Goal: Task Accomplishment & Management: Use online tool/utility

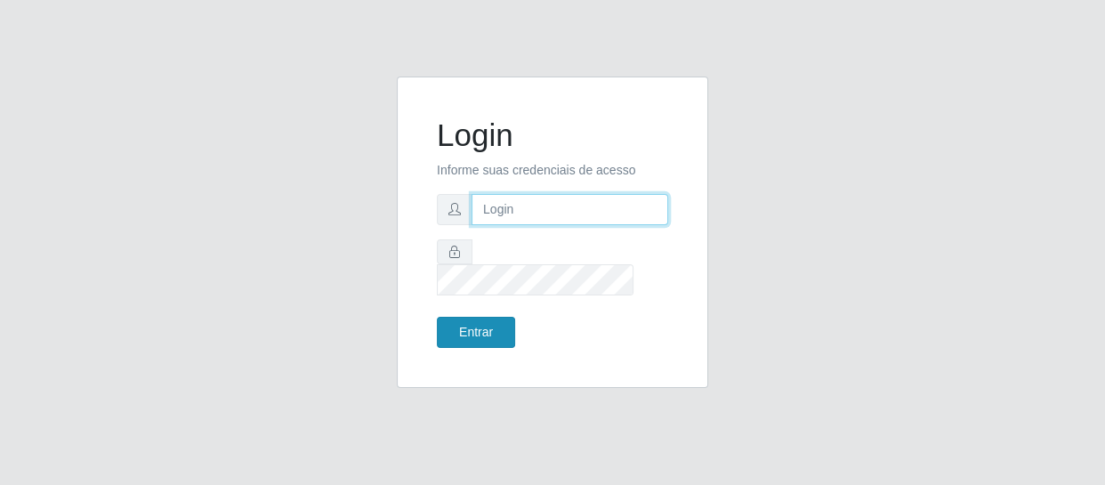
type input "[EMAIL_ADDRESS][DOMAIN_NAME]"
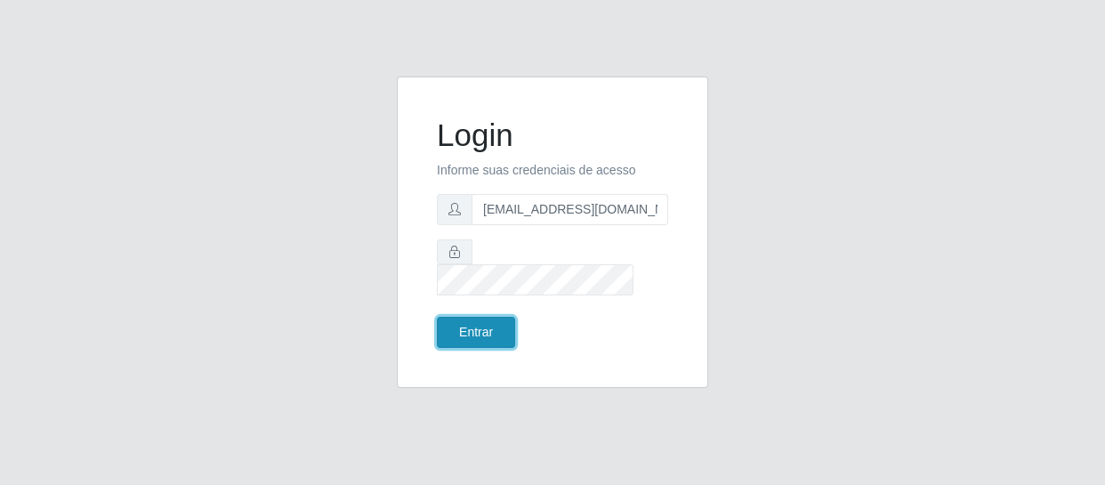
click at [482, 317] on button "Entrar" at bounding box center [476, 332] width 78 height 31
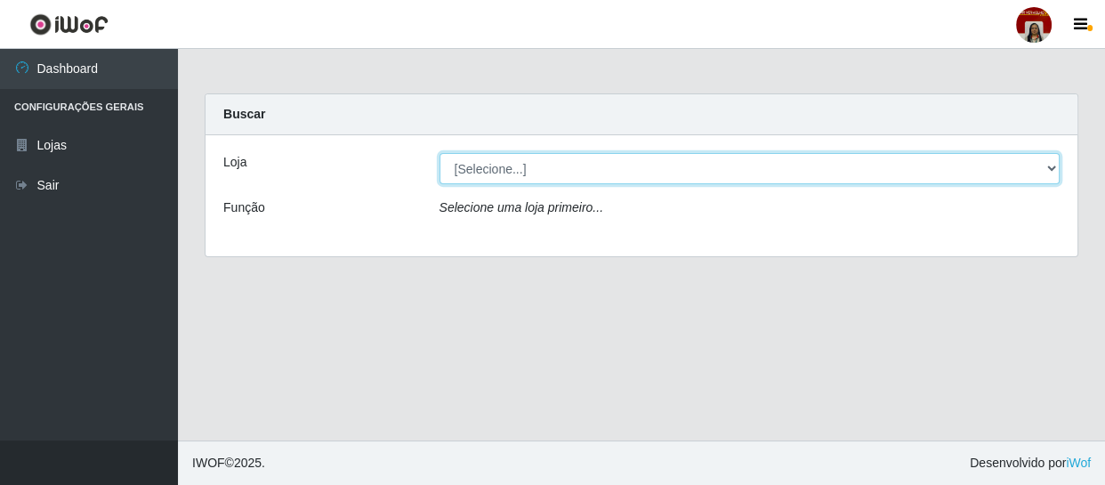
click at [1043, 168] on select "[Selecione...] Mar Vermelho - Loja 04" at bounding box center [749, 168] width 621 height 31
select select "251"
click at [439, 153] on select "[Selecione...] Mar Vermelho - Loja 04" at bounding box center [749, 168] width 621 height 31
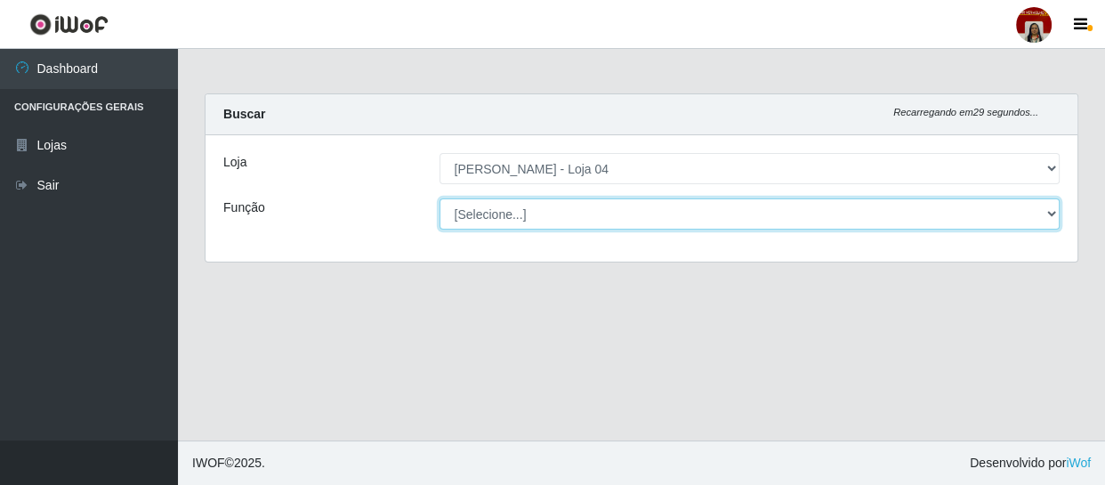
click at [1048, 211] on select "[Selecione...] ASG ASG + ASG ++ Auxiliar de Depósito Auxiliar de Depósito + Aux…" at bounding box center [749, 213] width 621 height 31
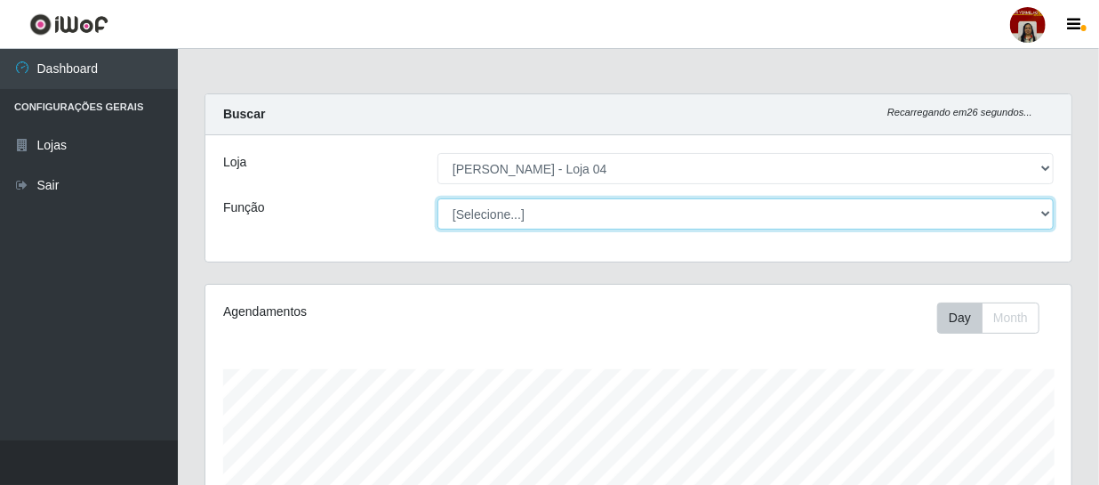
scroll to position [369, 866]
select select "22"
click at [438, 198] on select "[Selecione...] ASG ASG + ASG ++ Auxiliar de Depósito Auxiliar de Depósito + Aux…" at bounding box center [746, 213] width 616 height 31
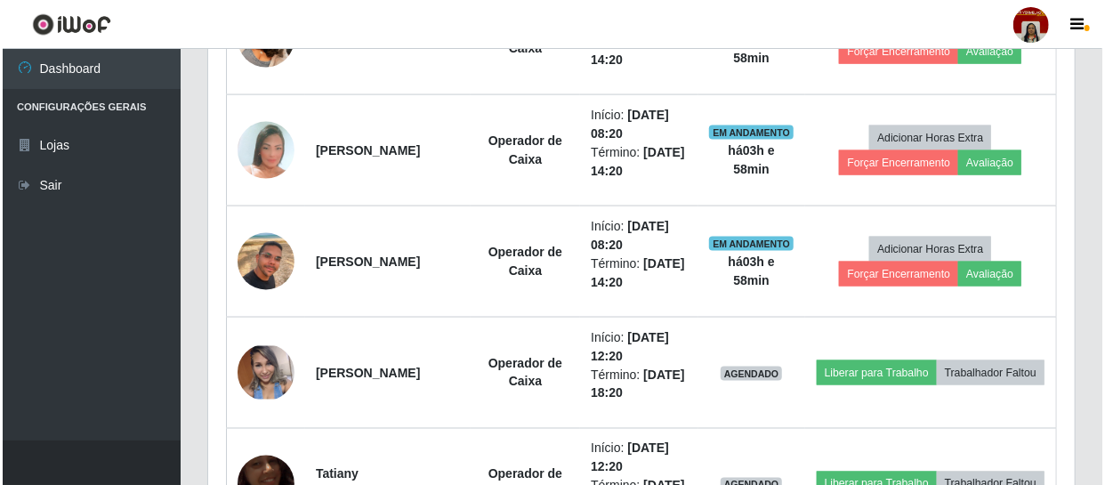
scroll to position [1131, 0]
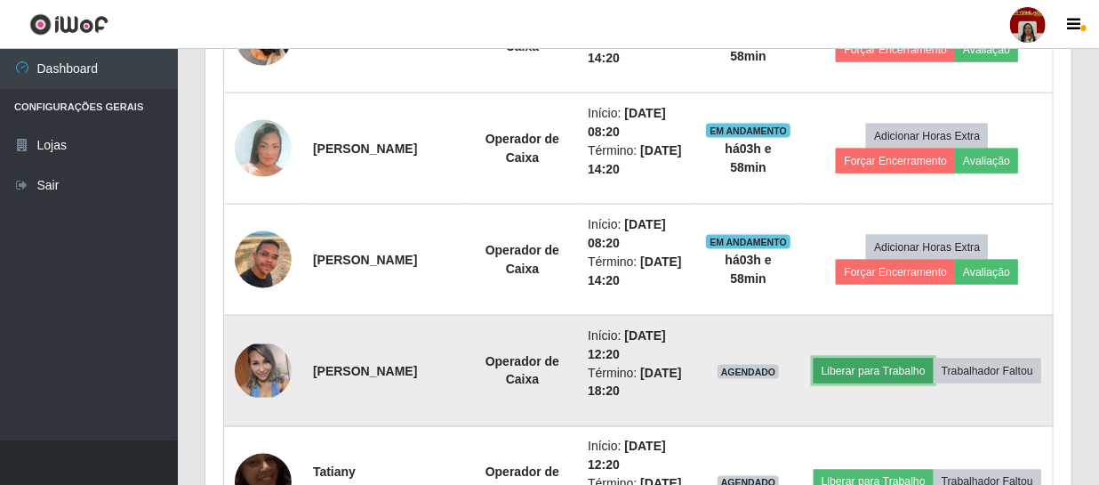
click at [897, 358] on button "Liberar para Trabalho" at bounding box center [874, 370] width 120 height 25
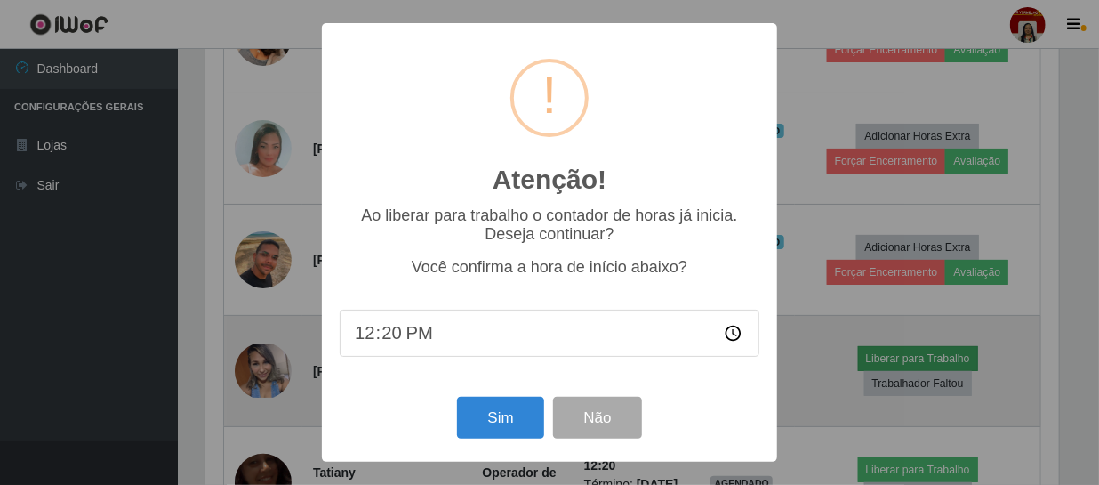
scroll to position [369, 858]
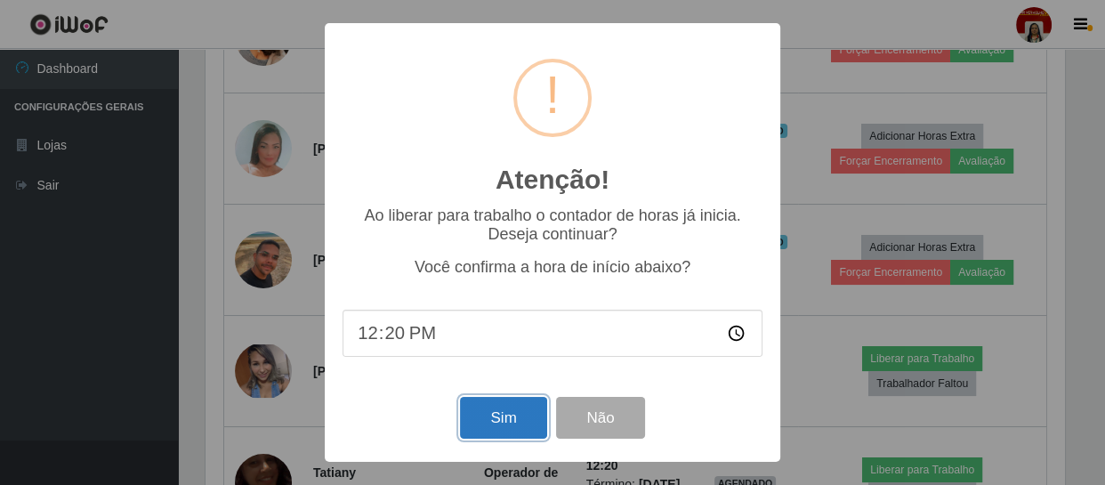
click at [511, 418] on button "Sim" at bounding box center [503, 418] width 86 height 42
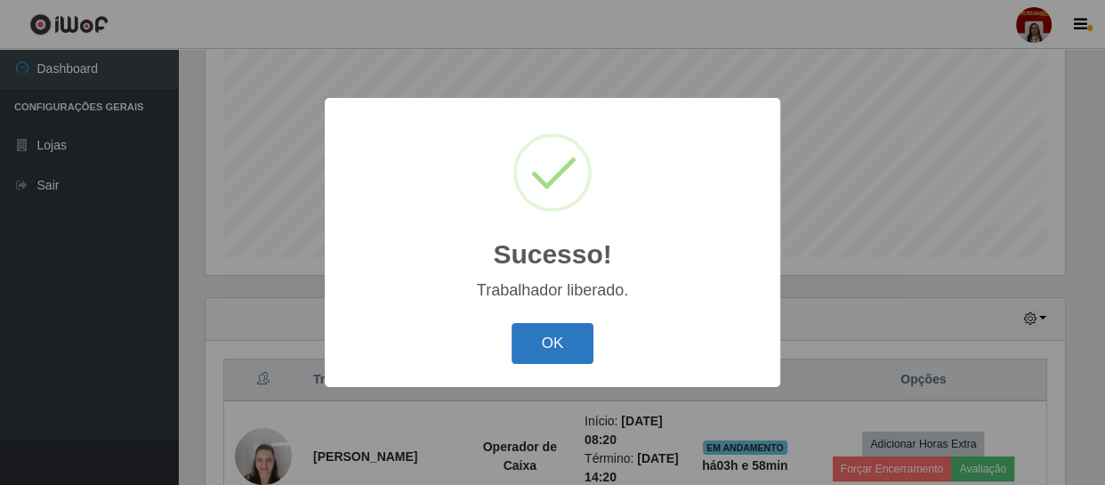
click at [560, 349] on button "OK" at bounding box center [552, 344] width 83 height 42
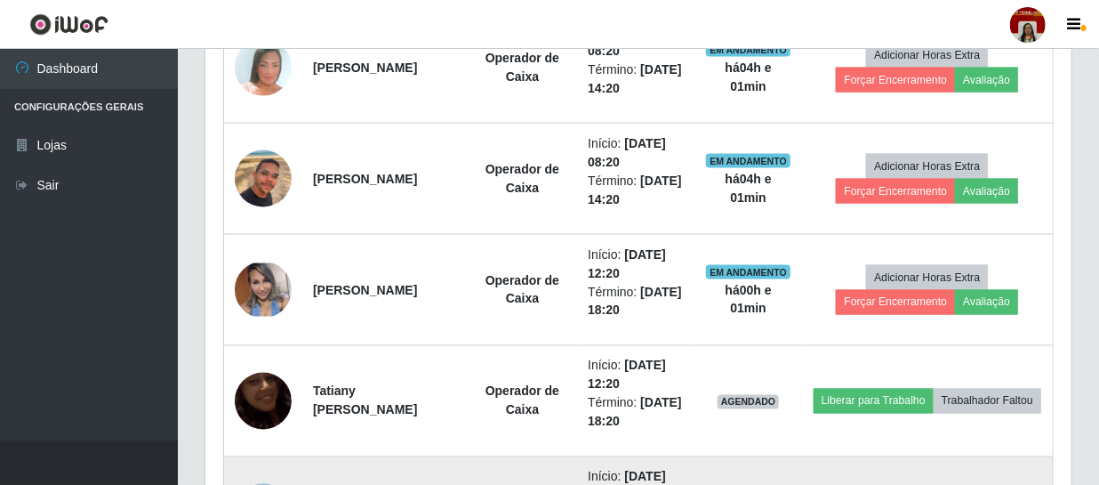
scroll to position [1293, 0]
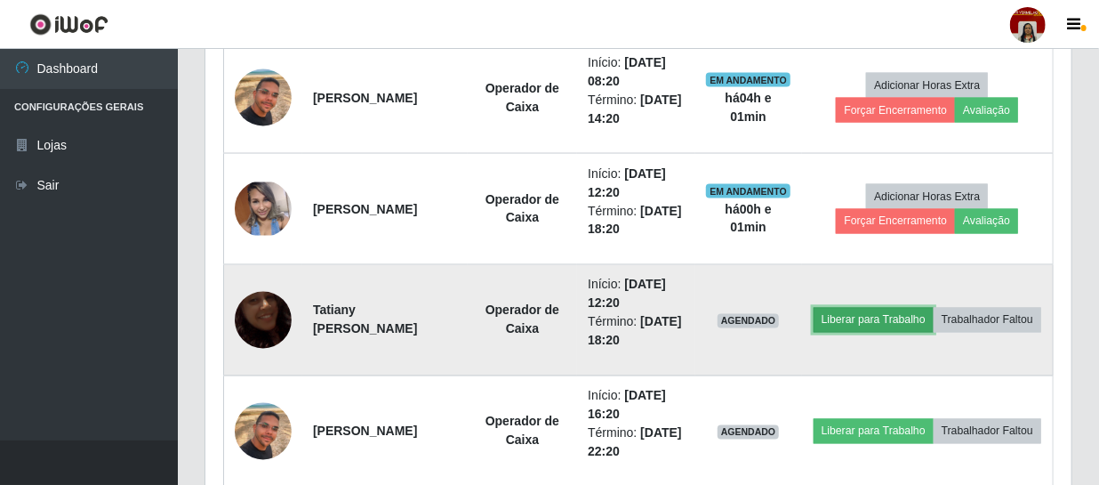
click at [927, 308] on button "Liberar para Trabalho" at bounding box center [874, 320] width 120 height 25
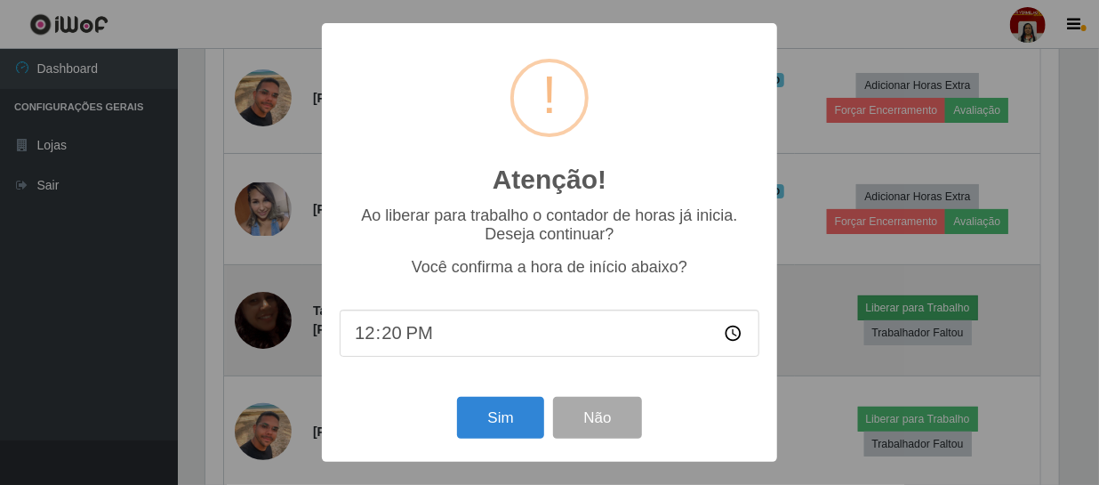
scroll to position [369, 858]
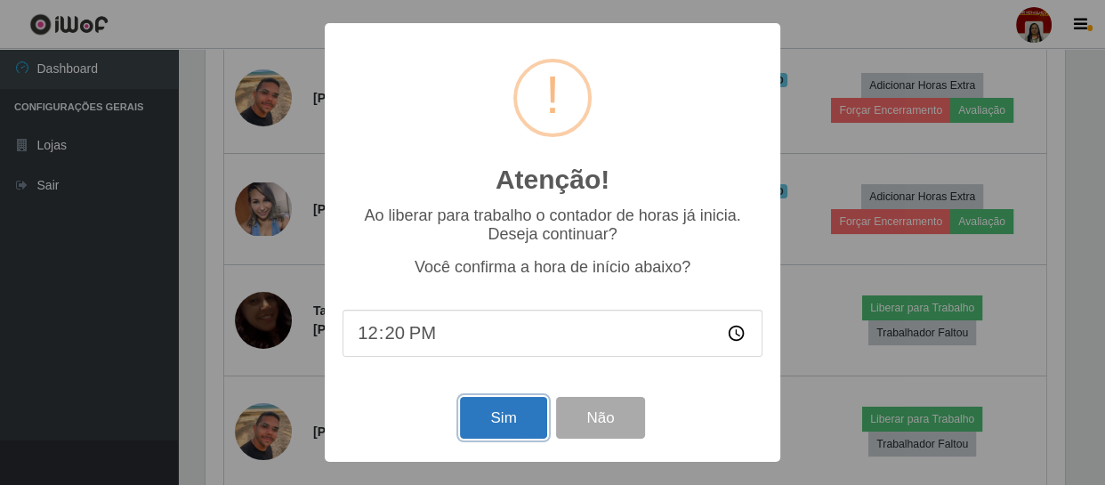
click at [514, 423] on button "Sim" at bounding box center [503, 418] width 86 height 42
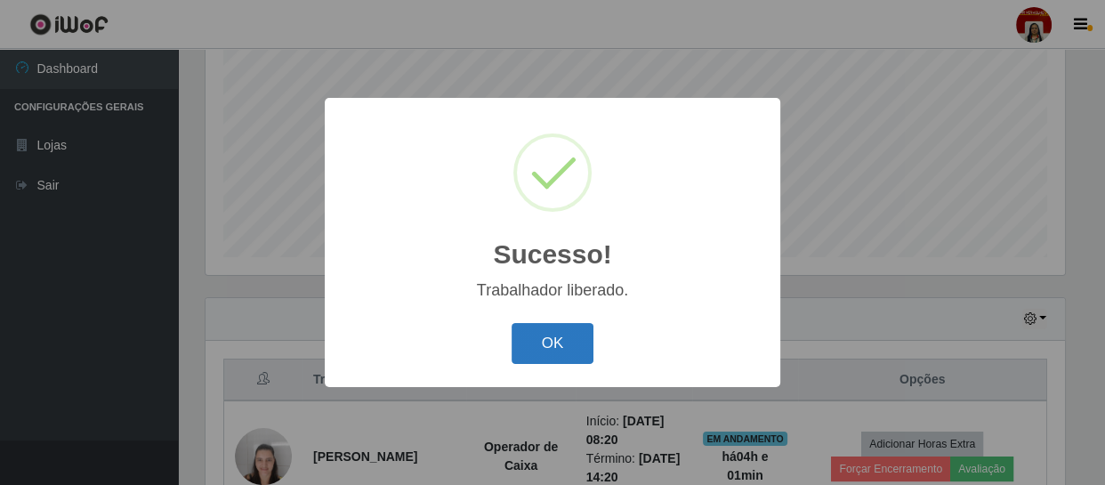
click at [542, 349] on button "OK" at bounding box center [552, 344] width 83 height 42
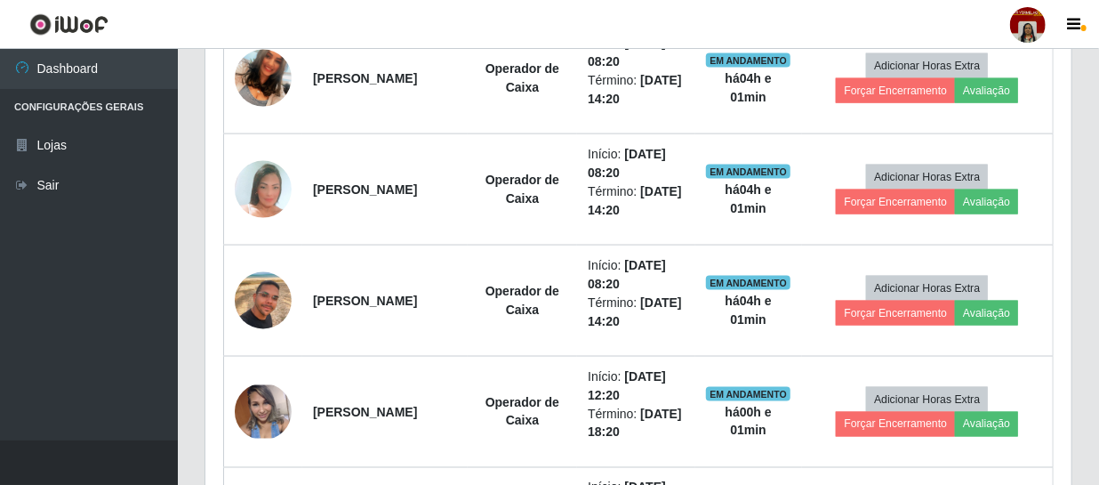
scroll to position [1106, 0]
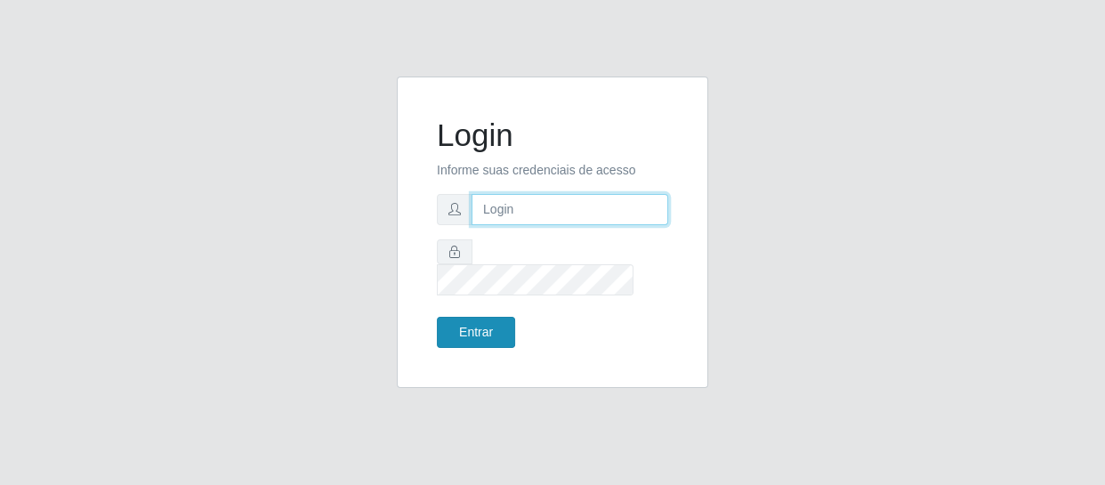
type input "[EMAIL_ADDRESS][DOMAIN_NAME]"
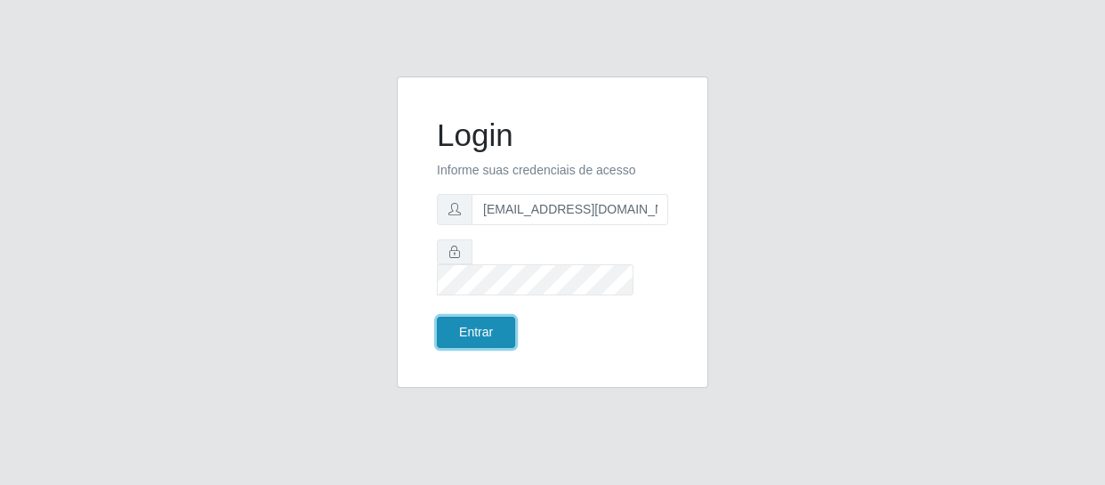
click at [471, 317] on button "Entrar" at bounding box center [476, 332] width 78 height 31
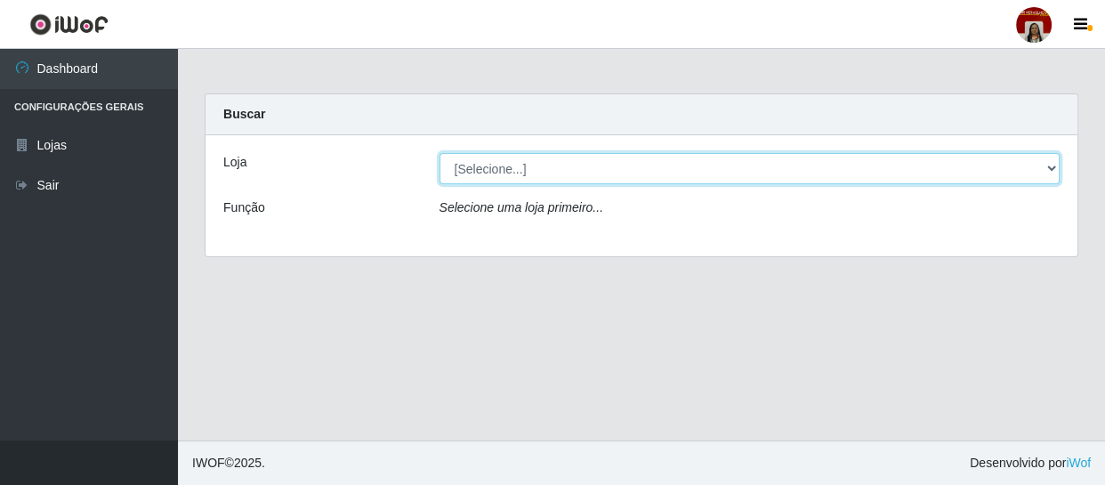
click at [1037, 163] on select "[Selecione...] Mar Vermelho - Loja 04" at bounding box center [749, 168] width 621 height 31
select select "251"
click at [439, 153] on select "[Selecione...] Mar Vermelho - Loja 04" at bounding box center [749, 168] width 621 height 31
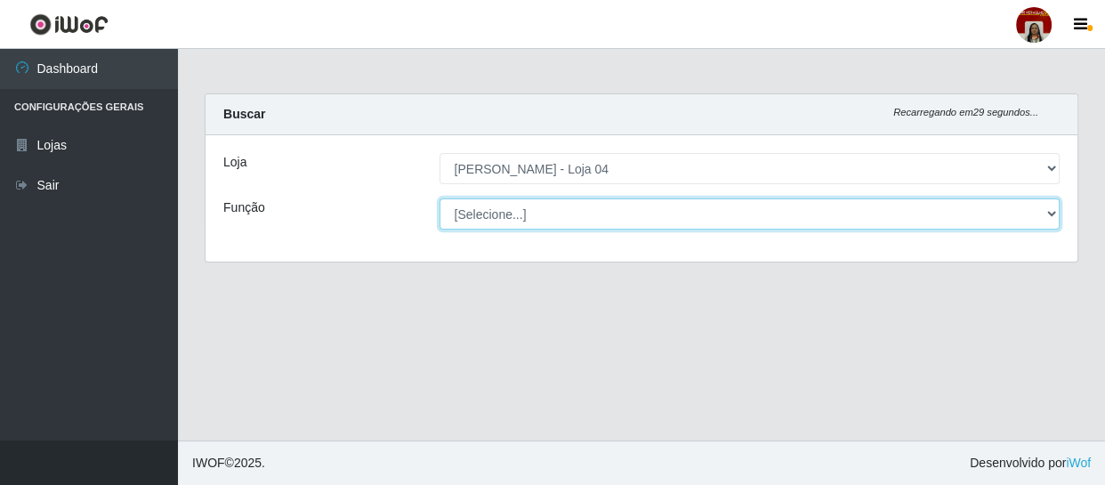
click at [1050, 205] on select "[Selecione...] ASG ASG + ASG ++ Auxiliar de Depósito Auxiliar de Depósito + Aux…" at bounding box center [749, 213] width 621 height 31
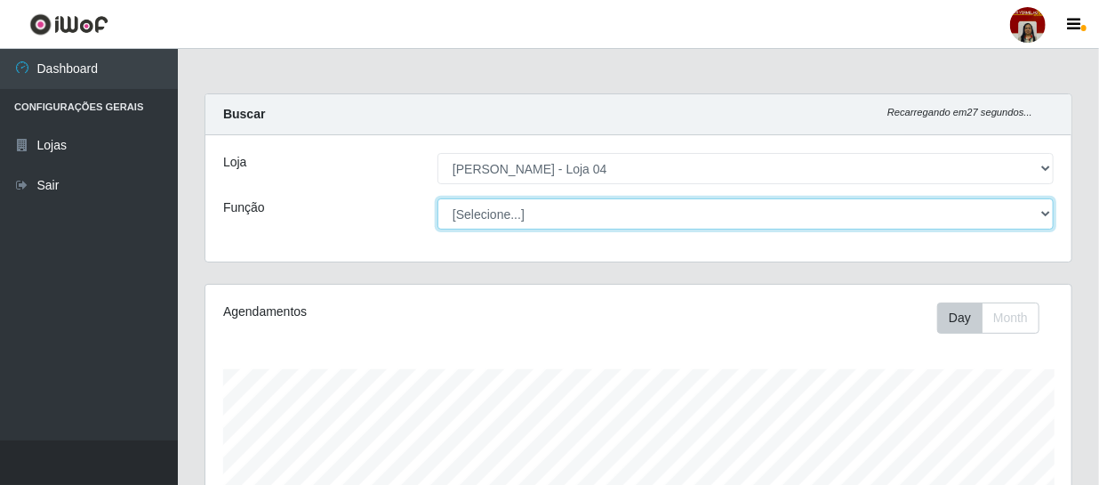
scroll to position [369, 866]
select select "22"
click at [438, 198] on select "[Selecione...] ASG ASG + ASG ++ Auxiliar de Depósito Auxiliar de Depósito + Aux…" at bounding box center [746, 213] width 616 height 31
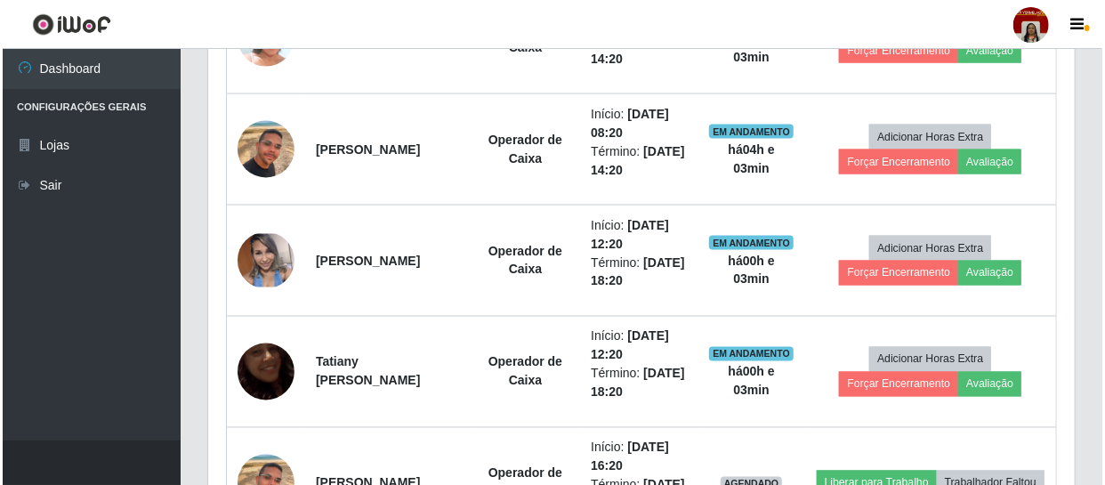
scroll to position [1349, 0]
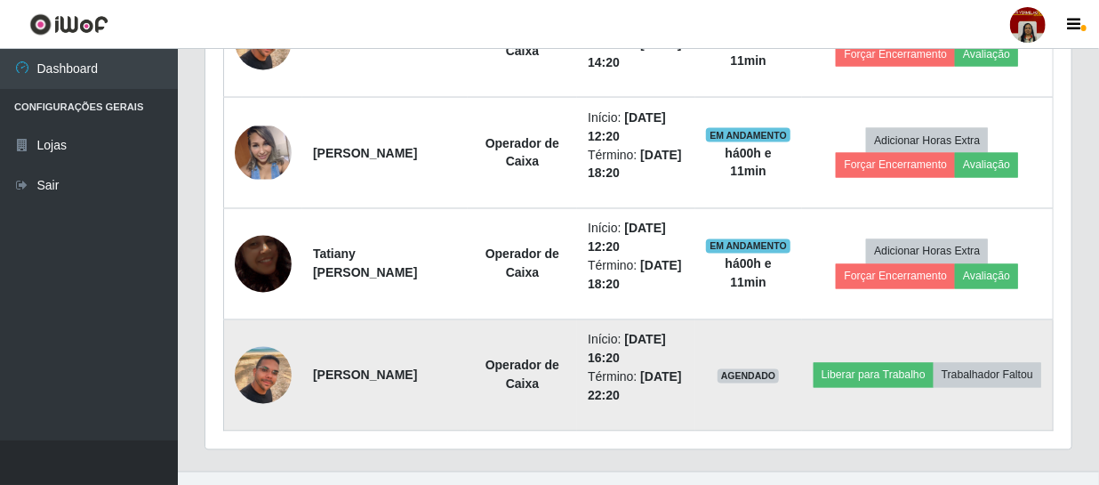
click at [253, 374] on img at bounding box center [263, 375] width 57 height 101
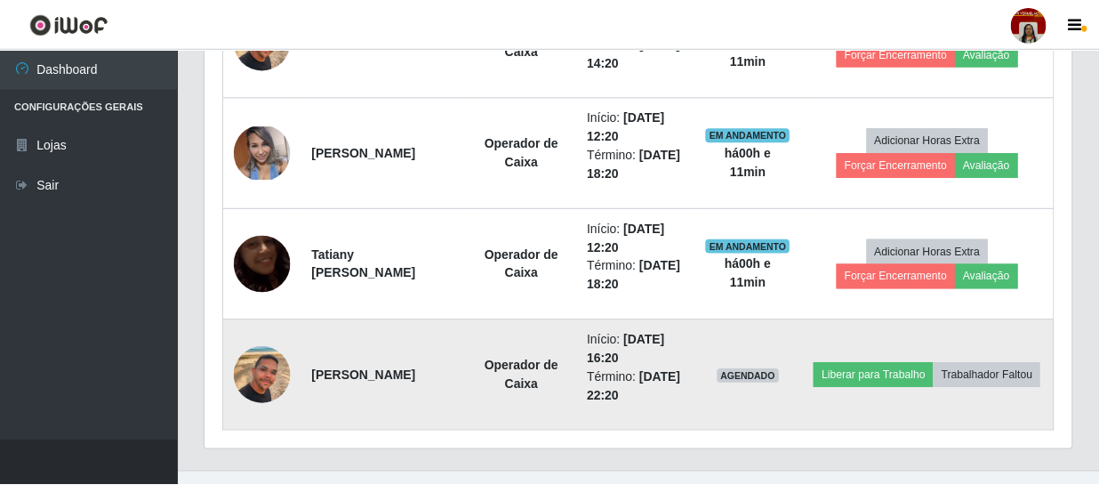
scroll to position [369, 858]
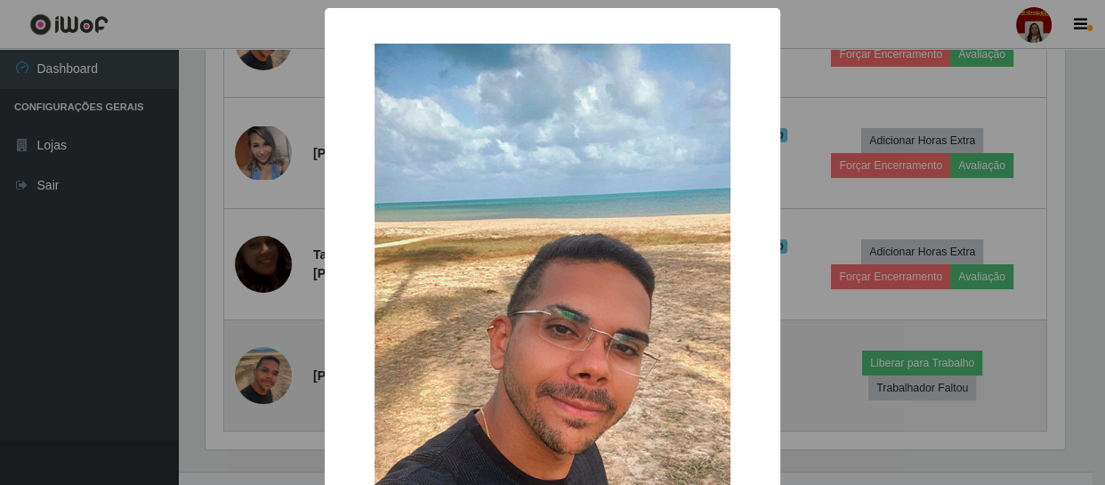
click at [253, 374] on div "× OK Cancel" at bounding box center [552, 242] width 1105 height 485
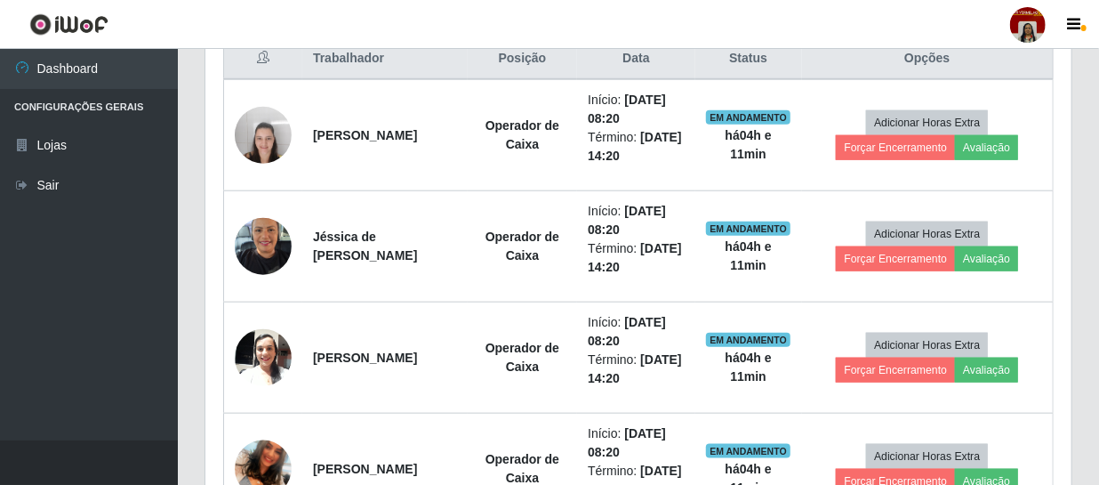
scroll to position [703, 0]
